Goal: Use online tool/utility

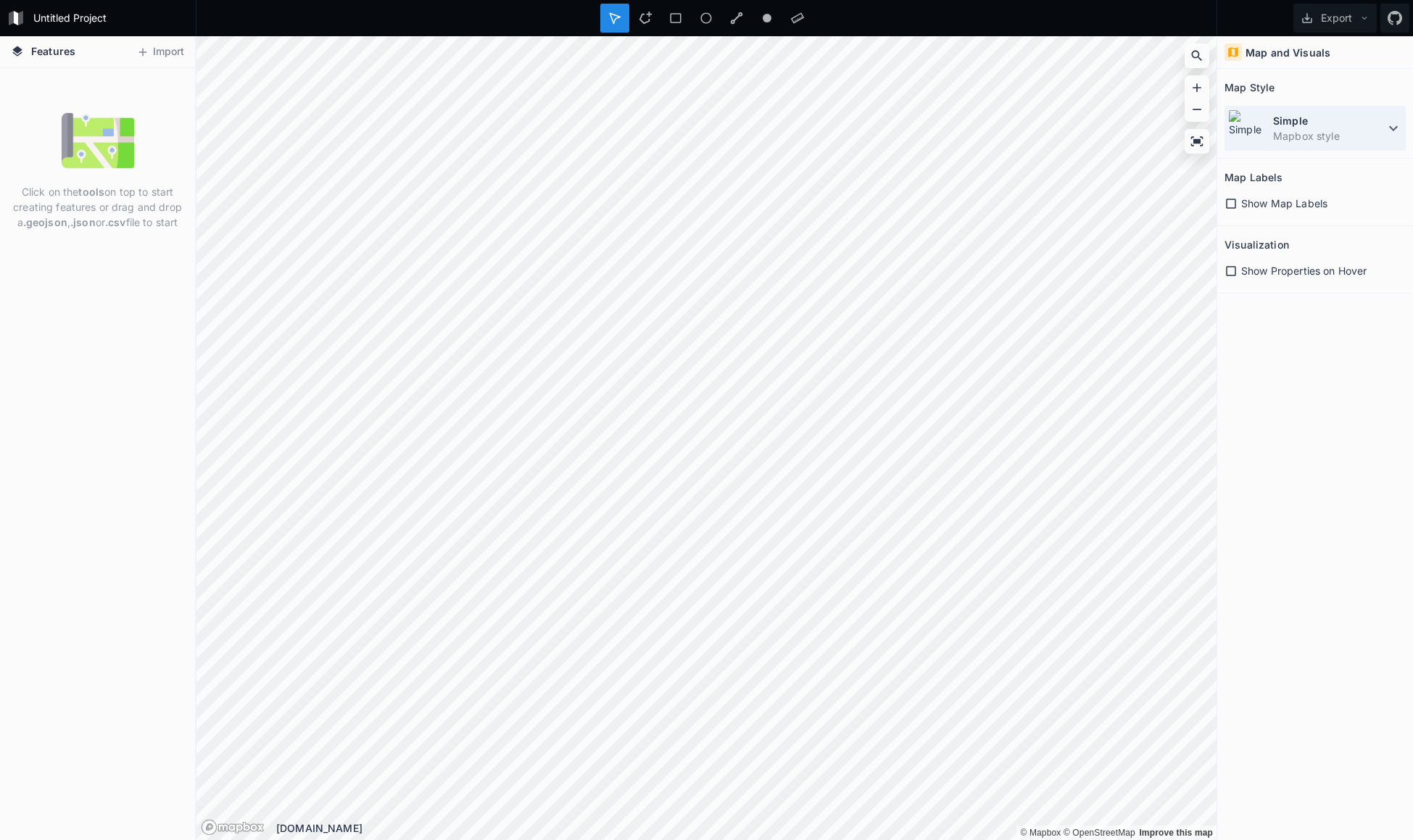
click at [1333, 133] on dd "Mapbox style" at bounding box center [1329, 136] width 112 height 15
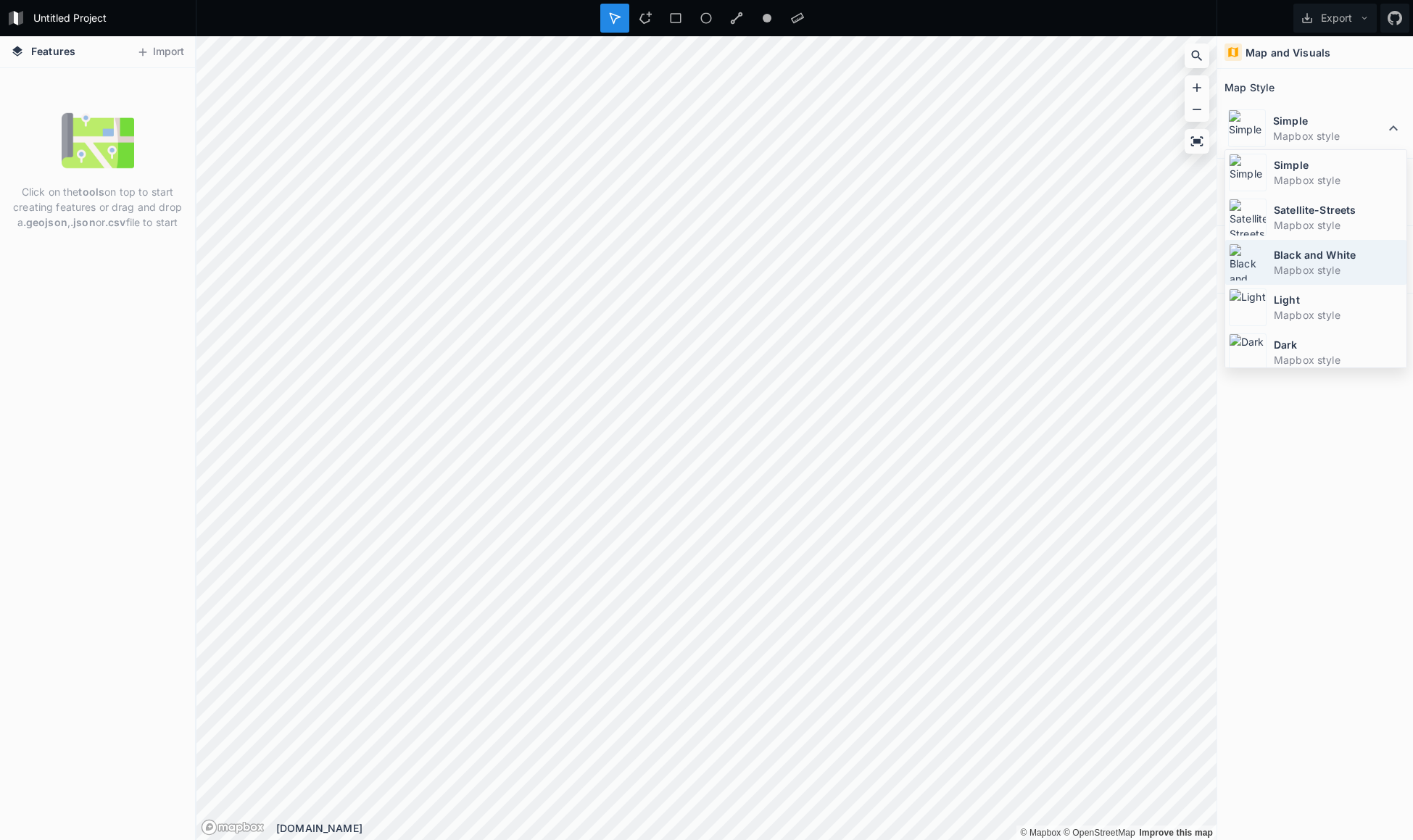
click at [1326, 266] on dd "Mapbox style" at bounding box center [1338, 269] width 129 height 15
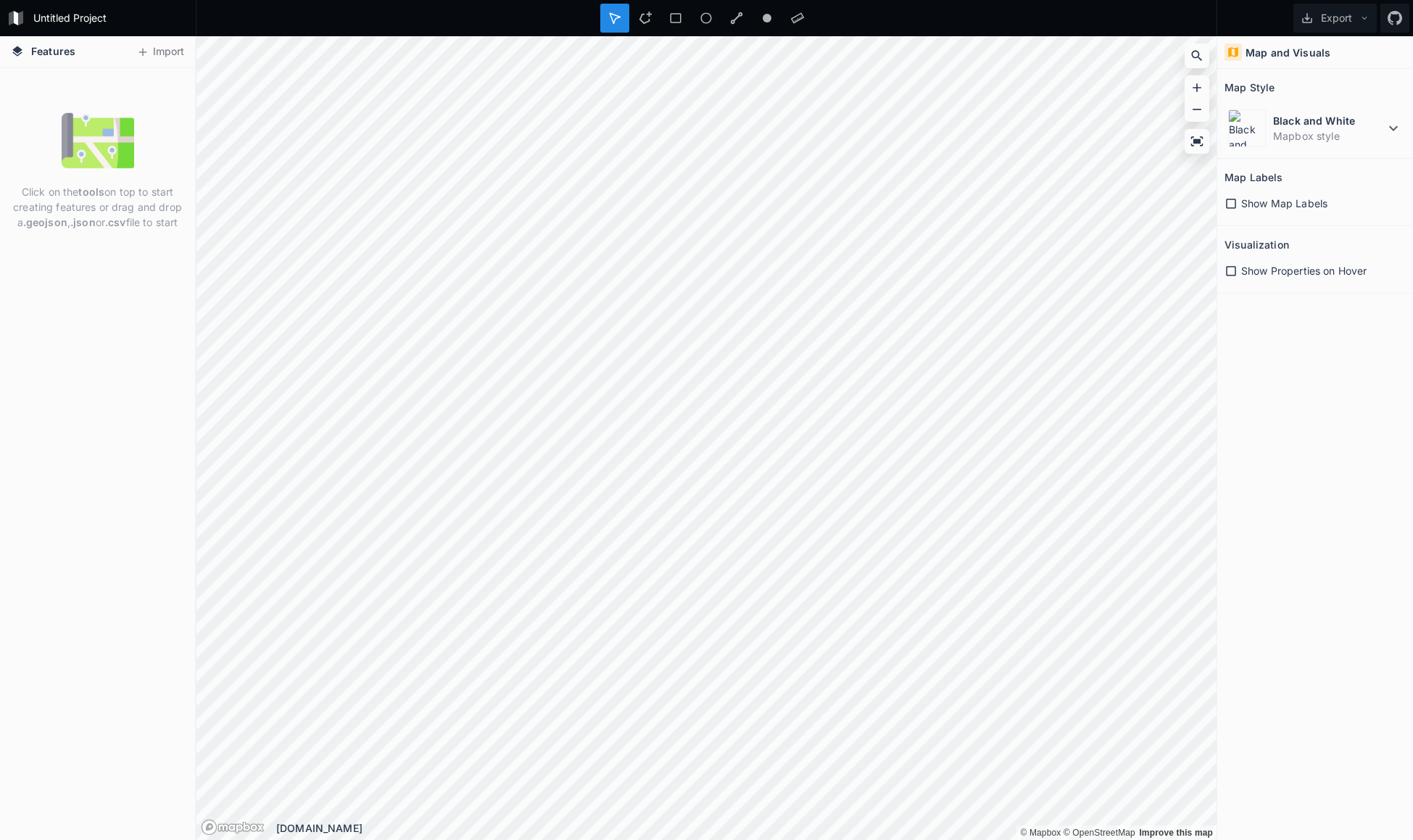
click at [1303, 209] on span "Show Map Labels" at bounding box center [1284, 203] width 86 height 15
click at [1271, 272] on span "Show Properties on Hover" at bounding box center [1304, 270] width 125 height 15
click at [1385, 122] on icon at bounding box center [1394, 129] width 18 height 18
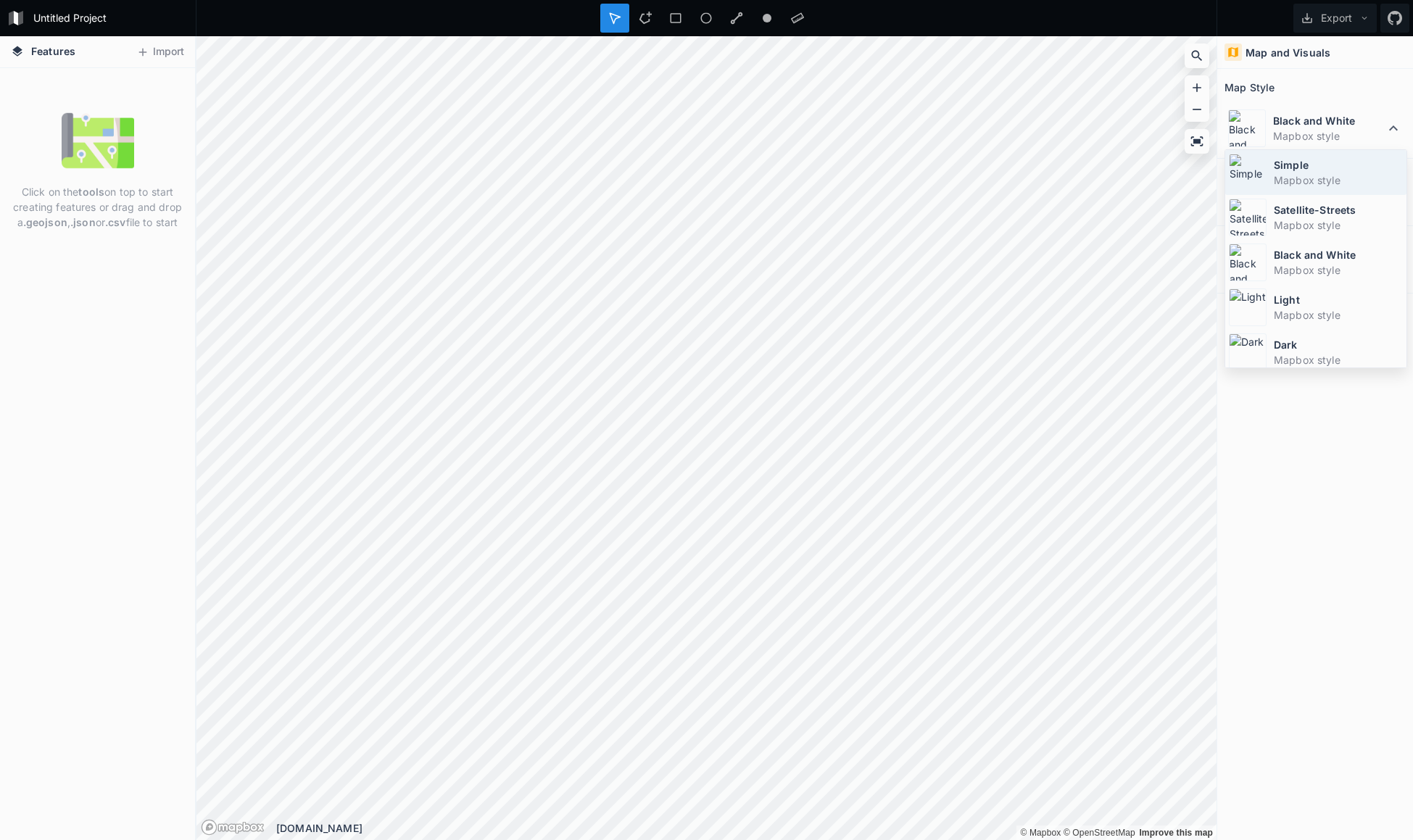
click at [1312, 179] on dd "Mapbox style" at bounding box center [1338, 180] width 129 height 15
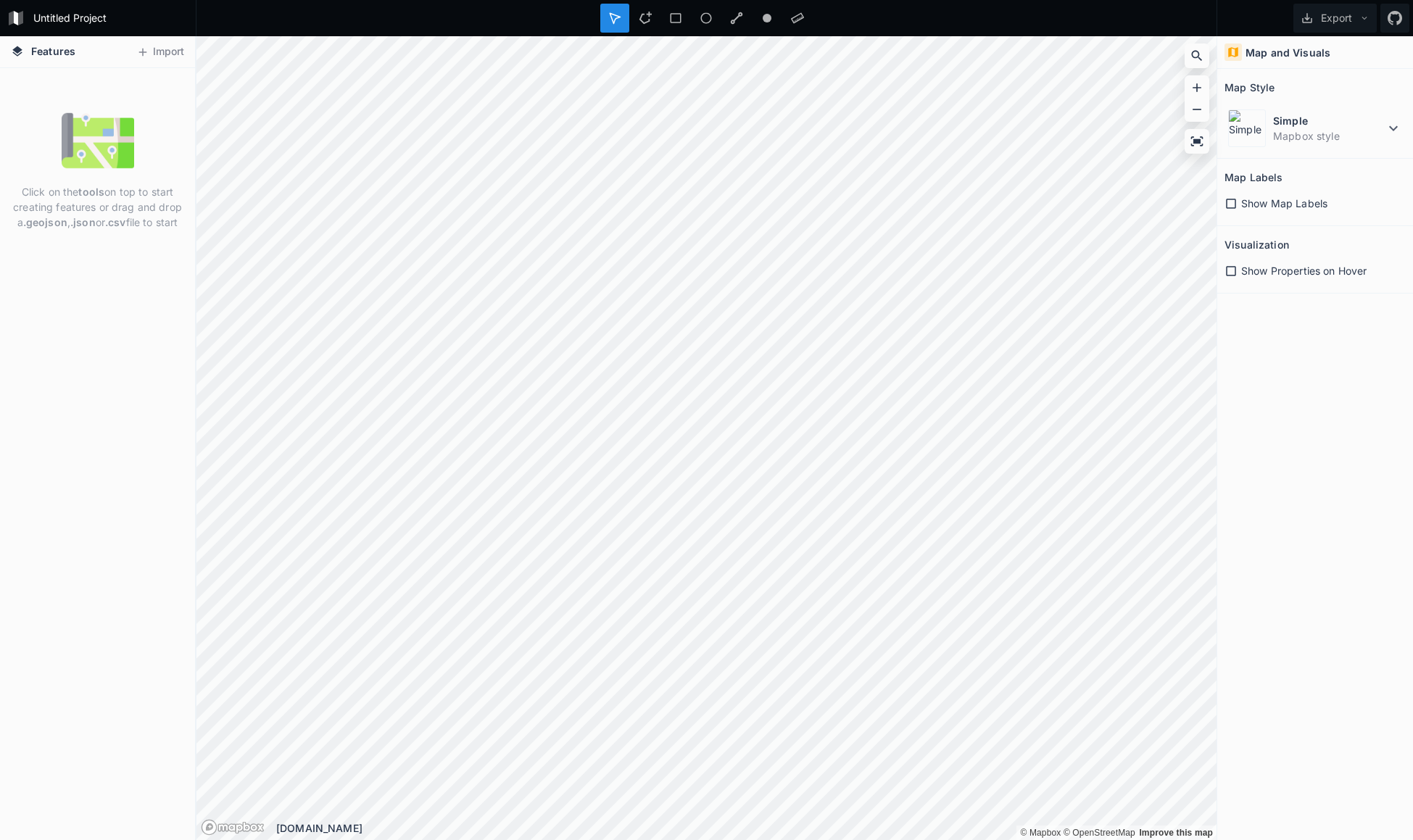
click at [1293, 193] on div "Show Map Labels" at bounding box center [1315, 203] width 181 height 30
click at [1286, 203] on span "Show Map Labels" at bounding box center [1284, 203] width 86 height 15
